Goal: Navigation & Orientation: Find specific page/section

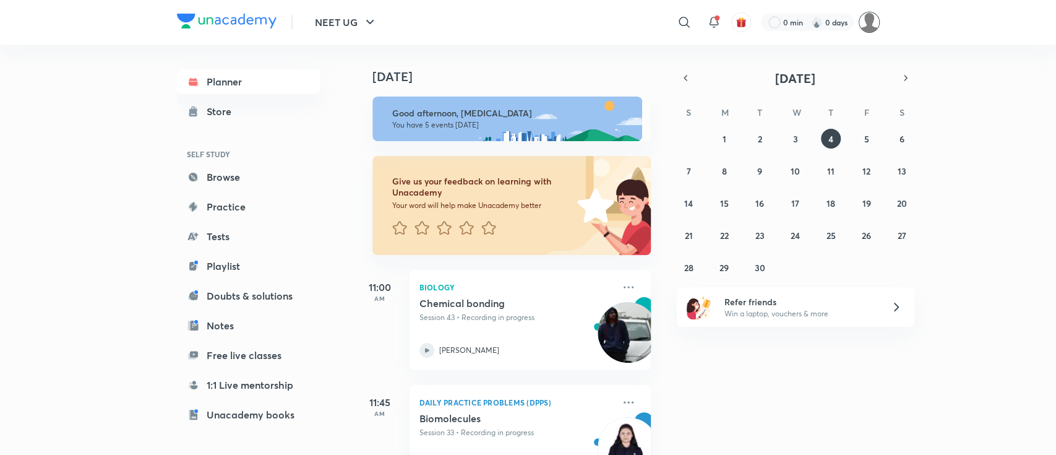
click at [866, 32] on img at bounding box center [869, 22] width 21 height 21
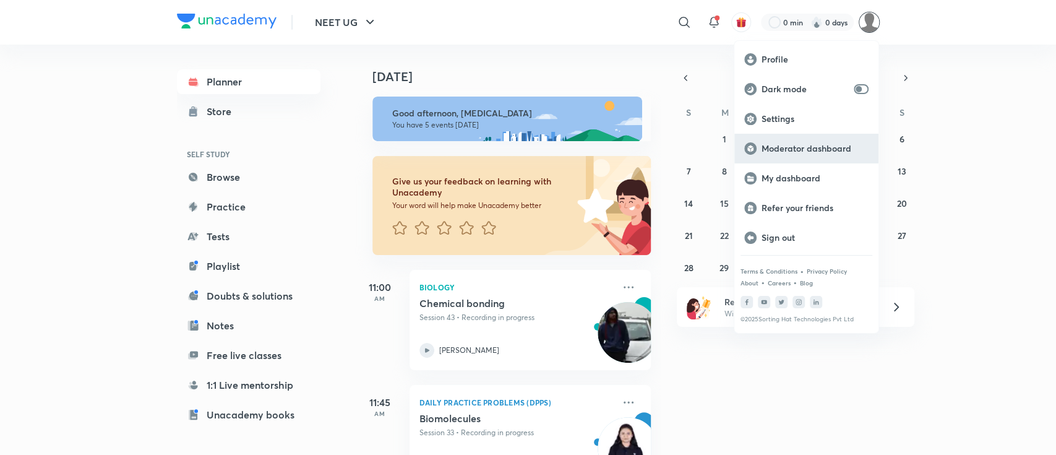
click at [839, 152] on p "Moderator dashboard" at bounding box center [814, 148] width 107 height 11
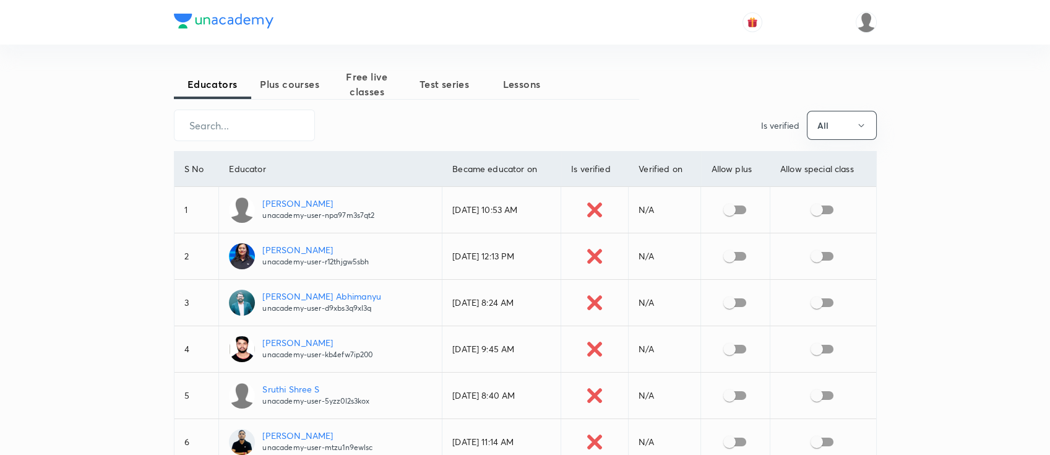
click at [286, 77] on span "Plus courses" at bounding box center [289, 84] width 77 height 15
